Goal: Transaction & Acquisition: Purchase product/service

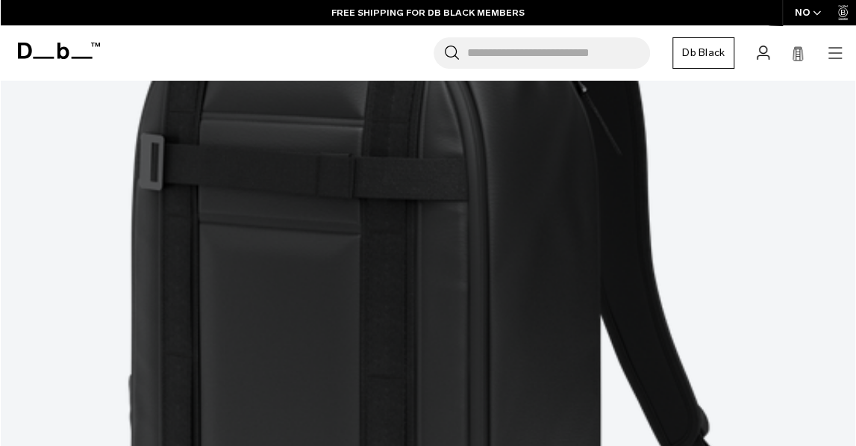
scroll to position [3733, 0]
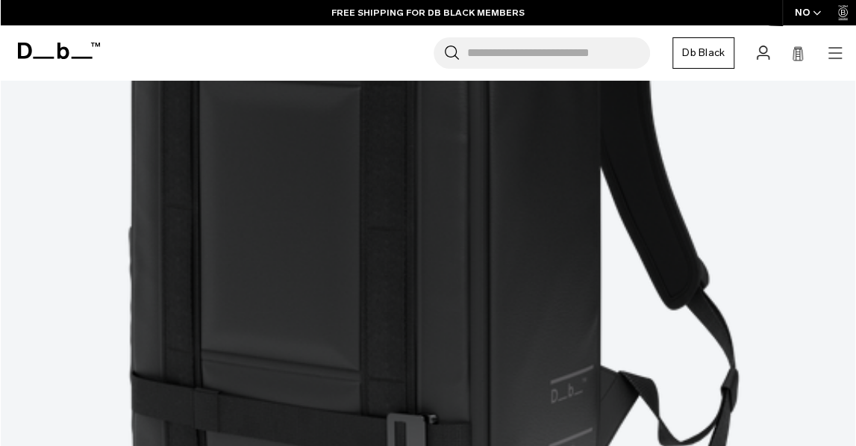
click at [0, 0] on link "Snow" at bounding box center [0, 0] width 0 height 0
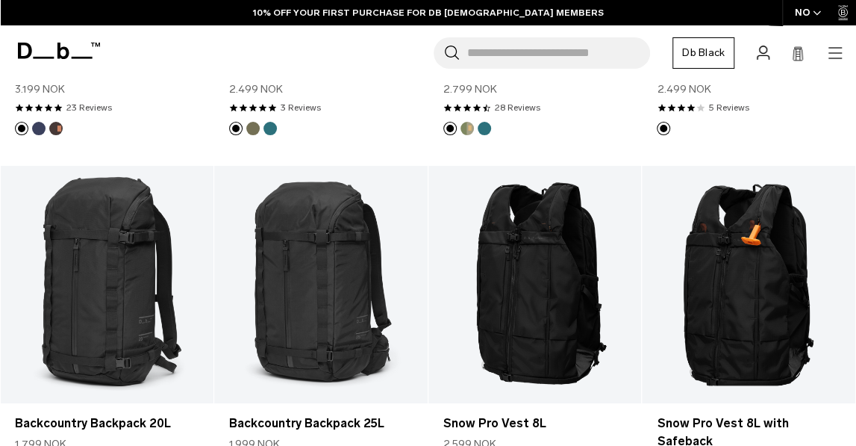
scroll to position [523, 0]
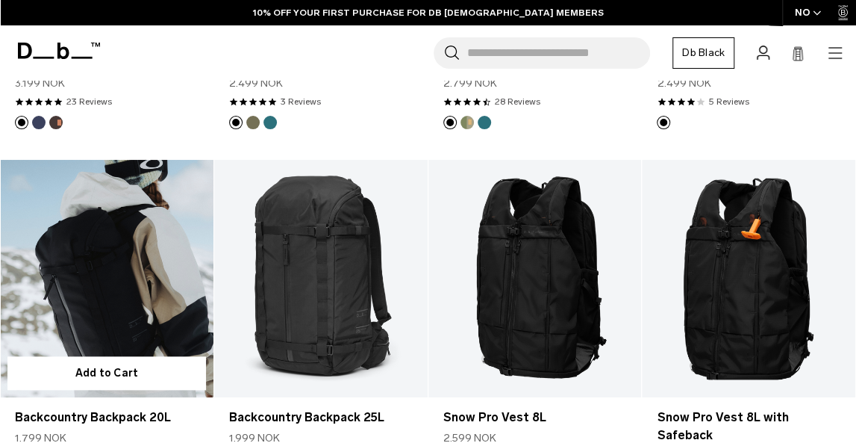
click at [163, 228] on link "Backcountry Backpack 20L" at bounding box center [107, 278] width 214 height 237
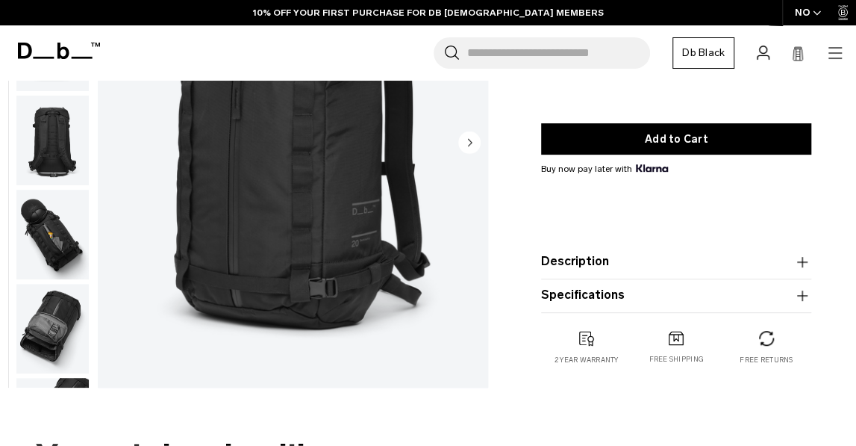
scroll to position [149, 0]
